Goal: Answer question/provide support

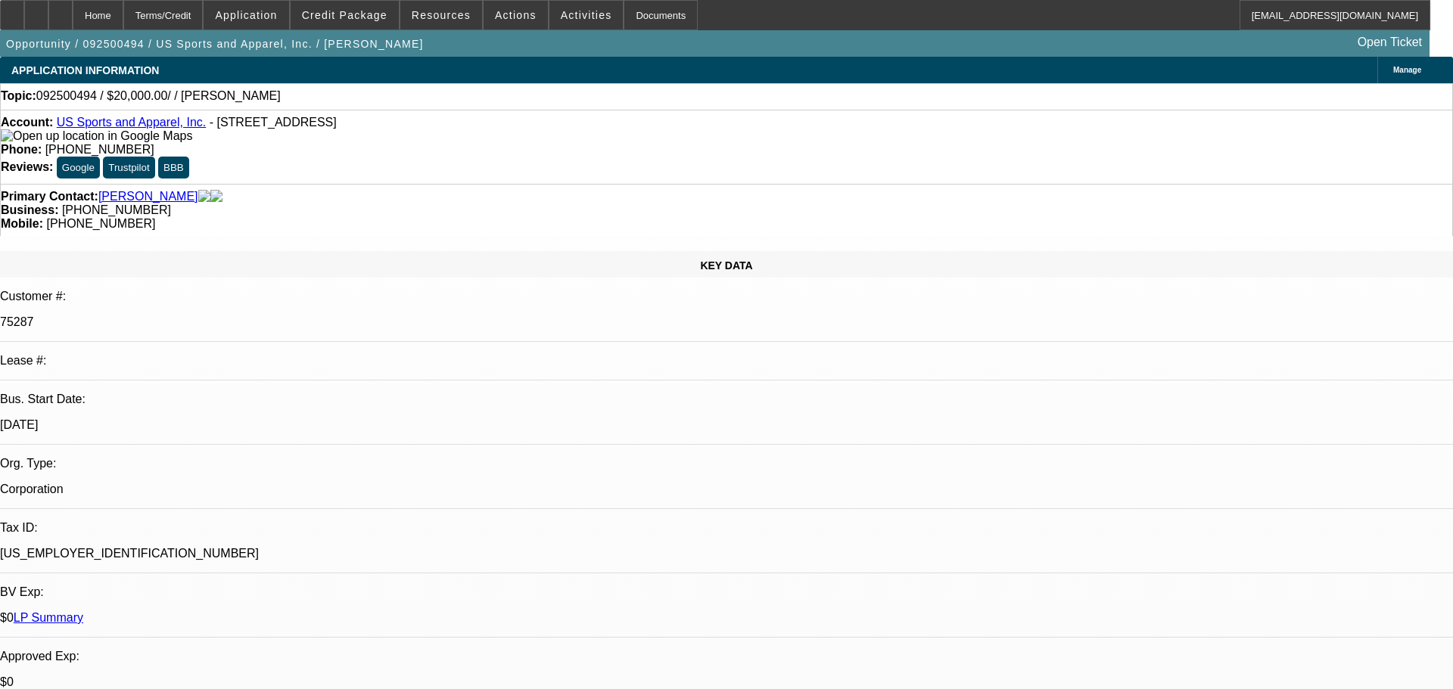
select select "0"
select select "2"
select select "0.1"
select select "4"
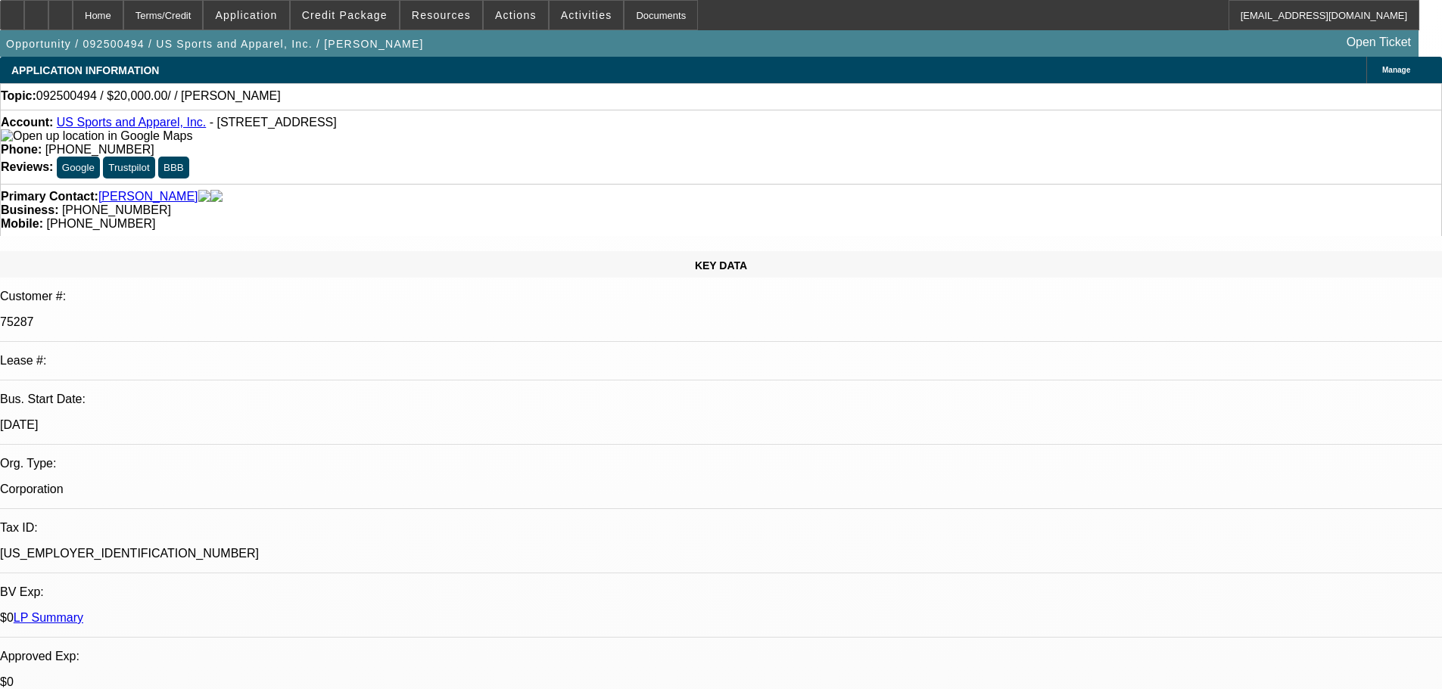
radio input "true"
type textarea "GOOD PAYING CUSTOMER, NO ISSUES FOUND, CURRENTLY NO ACTIVE DEAL IN LP"
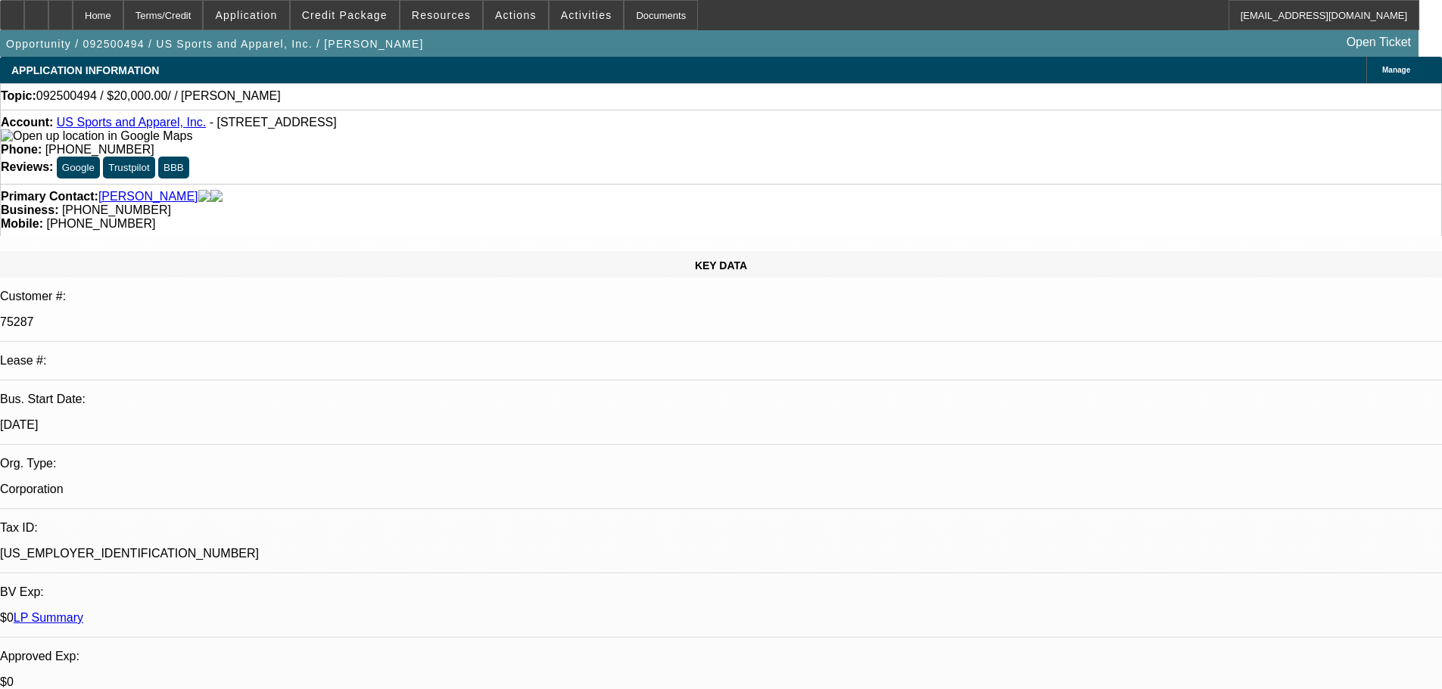
radio input "false"
radio input "true"
